Goal: Information Seeking & Learning: Learn about a topic

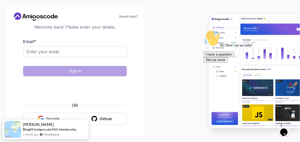
click at [48, 118] on div "Google" at bounding box center [52, 118] width 13 height 5
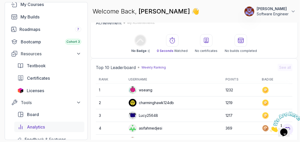
scroll to position [47, 0]
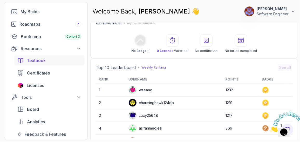
click at [36, 58] on span "Textbook" at bounding box center [36, 60] width 19 height 6
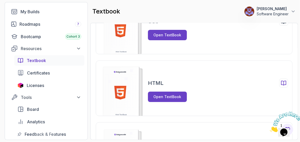
scroll to position [83, 0]
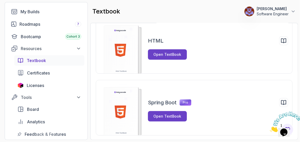
click at [287, 127] on img at bounding box center [286, 121] width 32 height 21
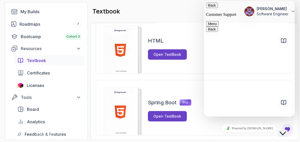
click at [186, 6] on div "textbook 0 Points 1 [PERSON_NAME] Software Engineer" at bounding box center [194, 11] width 208 height 19
